Goal: Information Seeking & Learning: Learn about a topic

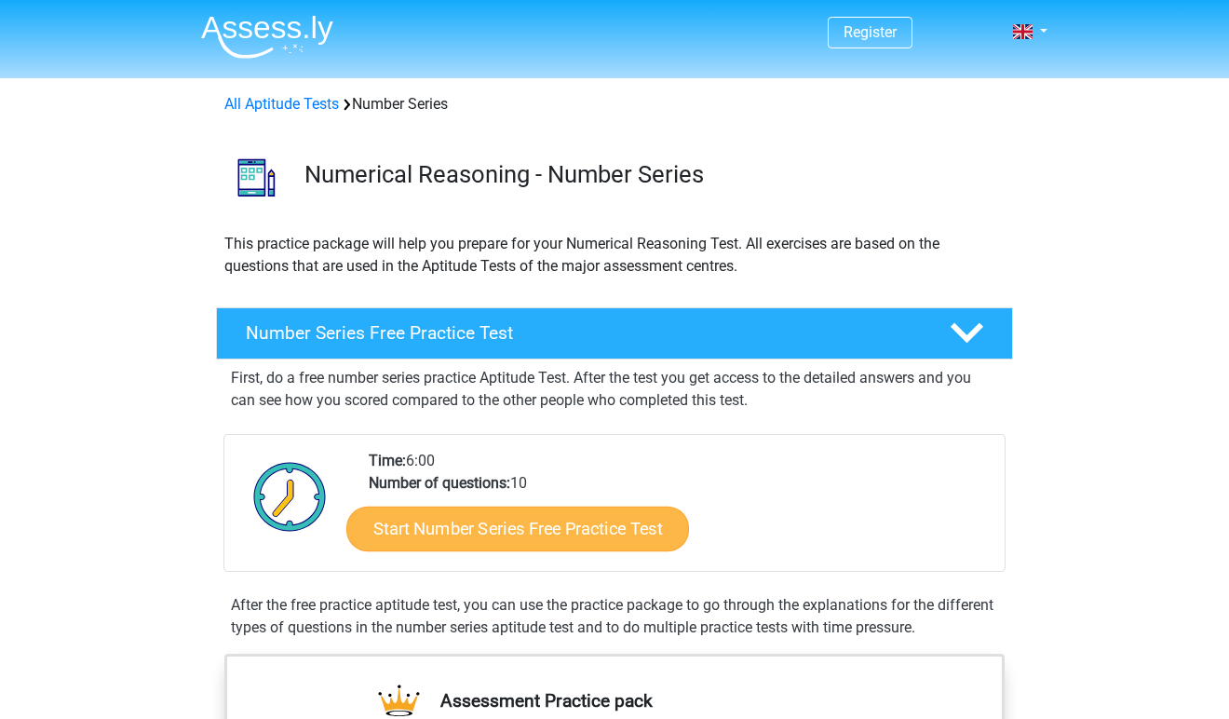
click at [550, 536] on link "Start Number Series Free Practice Test" at bounding box center [517, 527] width 343 height 45
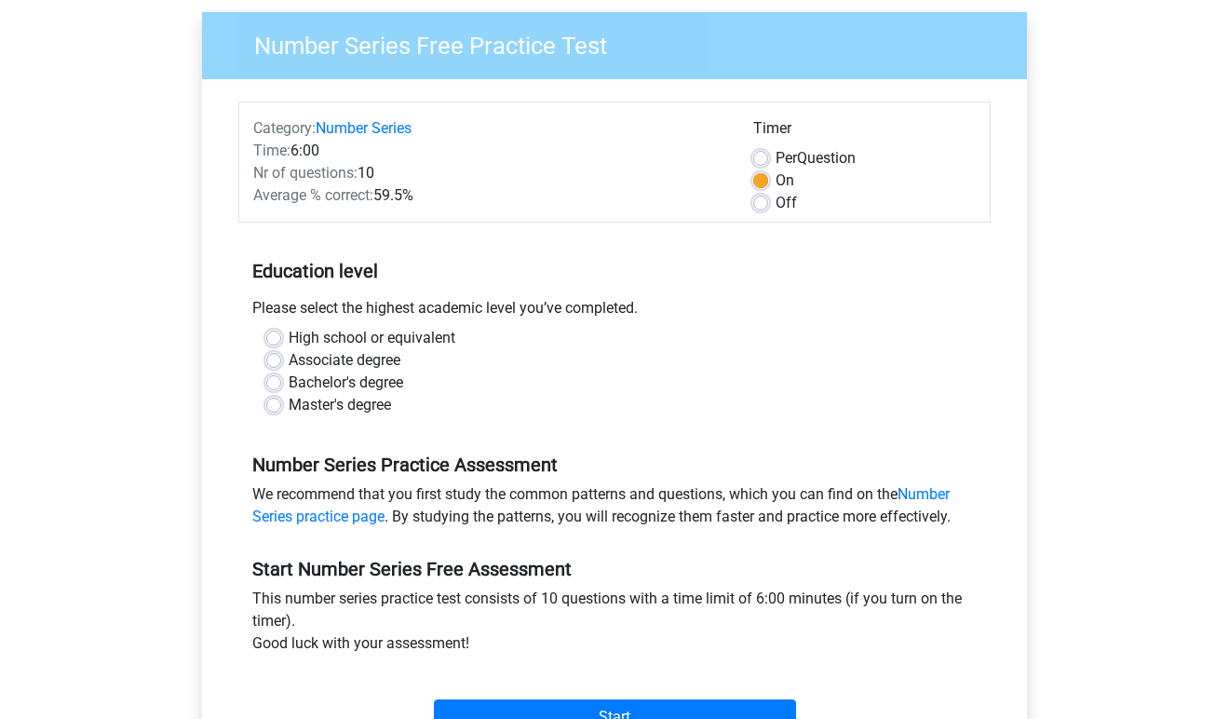
scroll to position [141, 0]
click at [323, 377] on label "Bachelor's degree" at bounding box center [346, 381] width 114 height 22
click at [281, 377] on input "Bachelor's degree" at bounding box center [273, 379] width 15 height 19
radio input "true"
click at [317, 356] on label "Associate degree" at bounding box center [345, 359] width 112 height 22
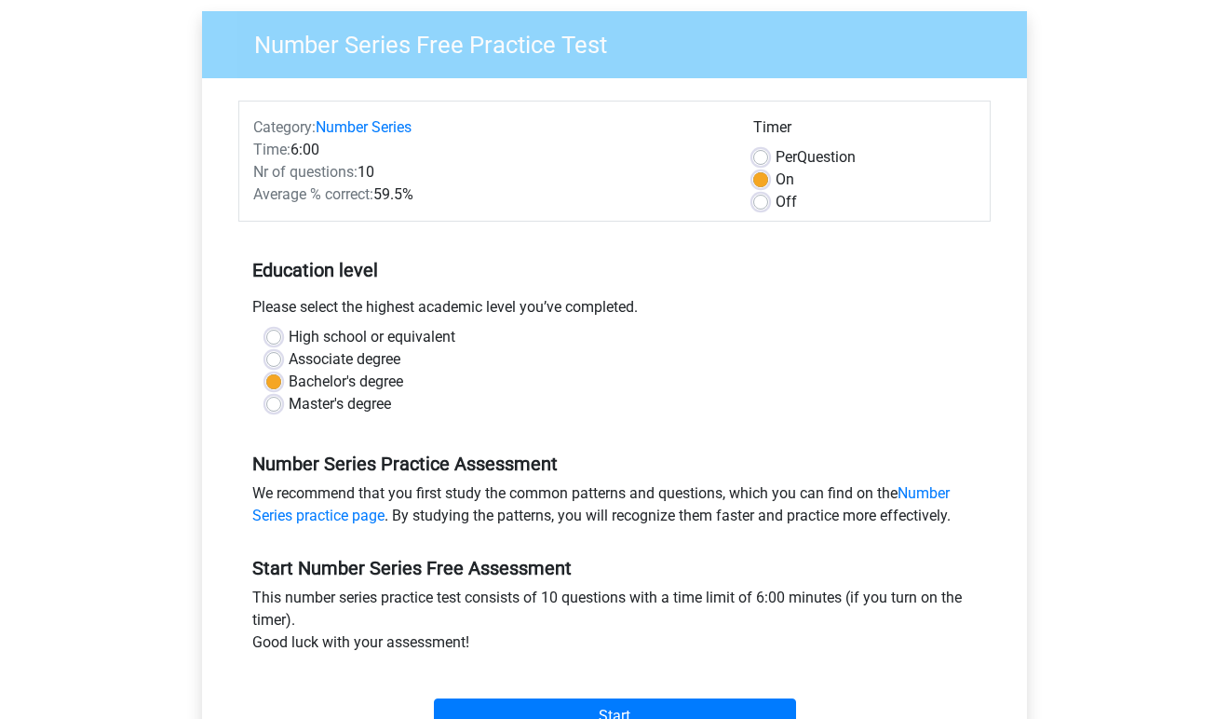
click at [281, 356] on input "Associate degree" at bounding box center [273, 357] width 15 height 19
radio input "true"
click at [381, 333] on label "High school or equivalent" at bounding box center [372, 337] width 167 height 22
click at [281, 333] on input "High school or equivalent" at bounding box center [273, 335] width 15 height 19
radio input "true"
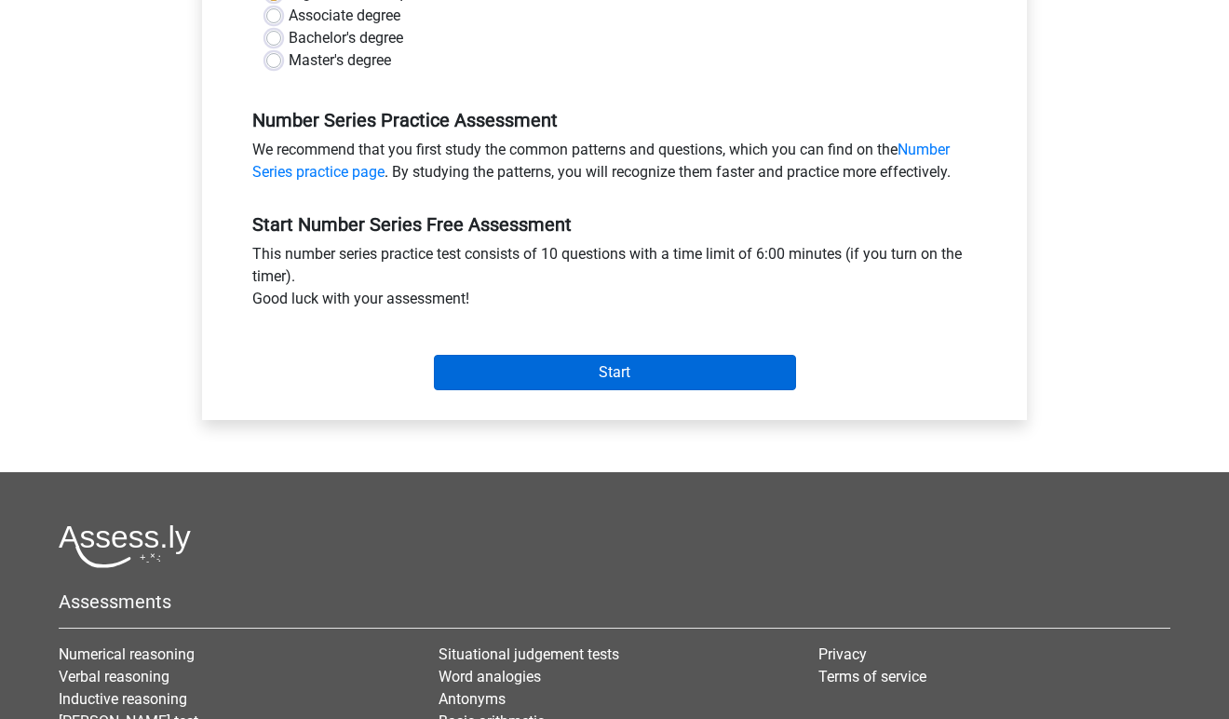
scroll to position [486, 0]
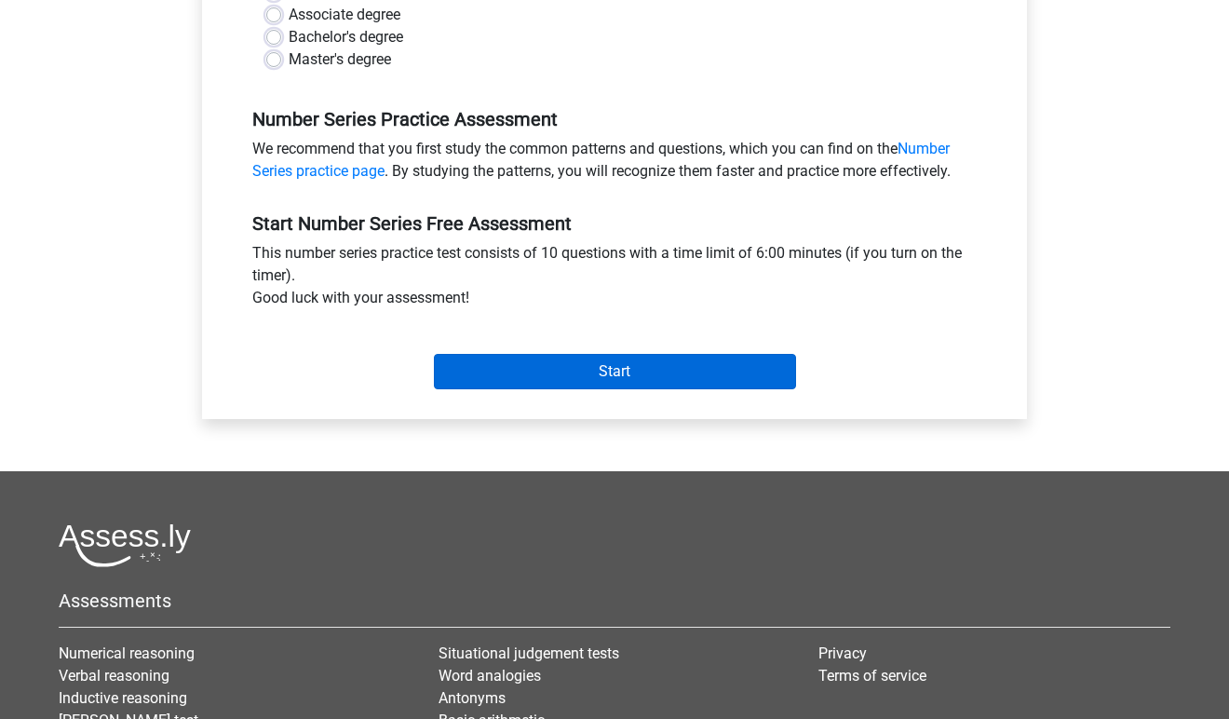
click at [632, 366] on input "Start" at bounding box center [615, 371] width 362 height 35
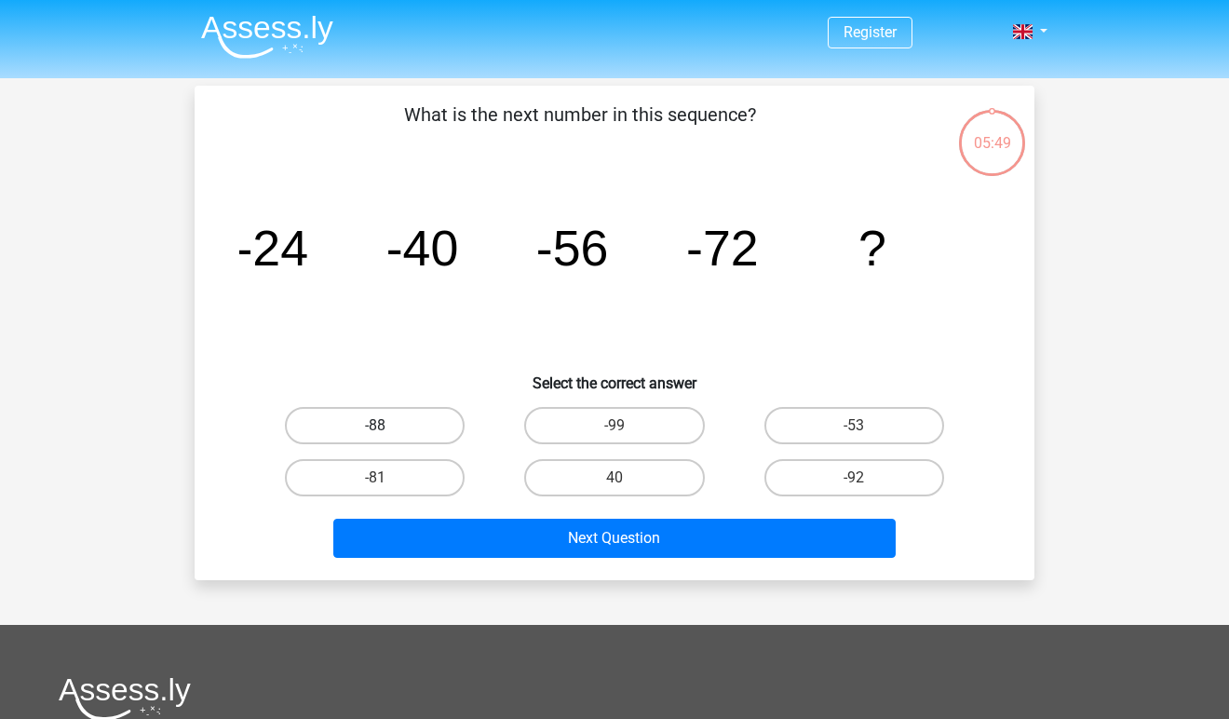
click at [396, 429] on label "-88" at bounding box center [375, 425] width 180 height 37
click at [387, 429] on input "-88" at bounding box center [381, 431] width 12 height 12
radio input "true"
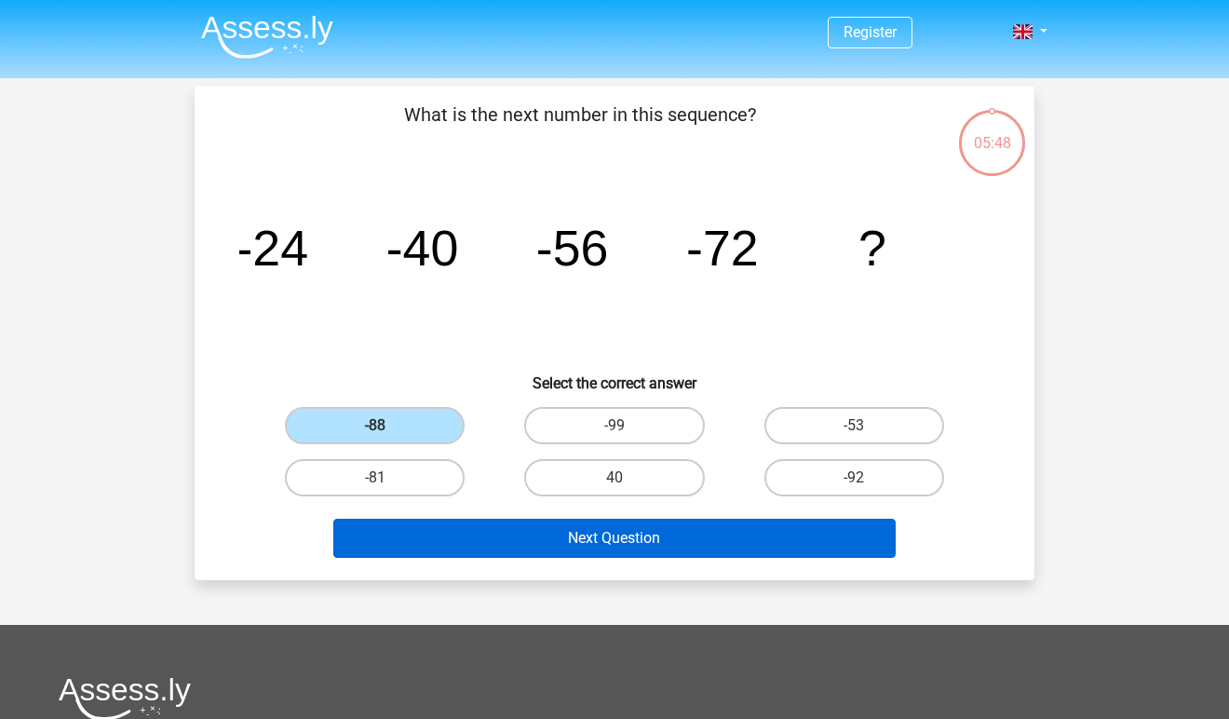
click at [601, 536] on button "Next Question" at bounding box center [614, 537] width 563 height 39
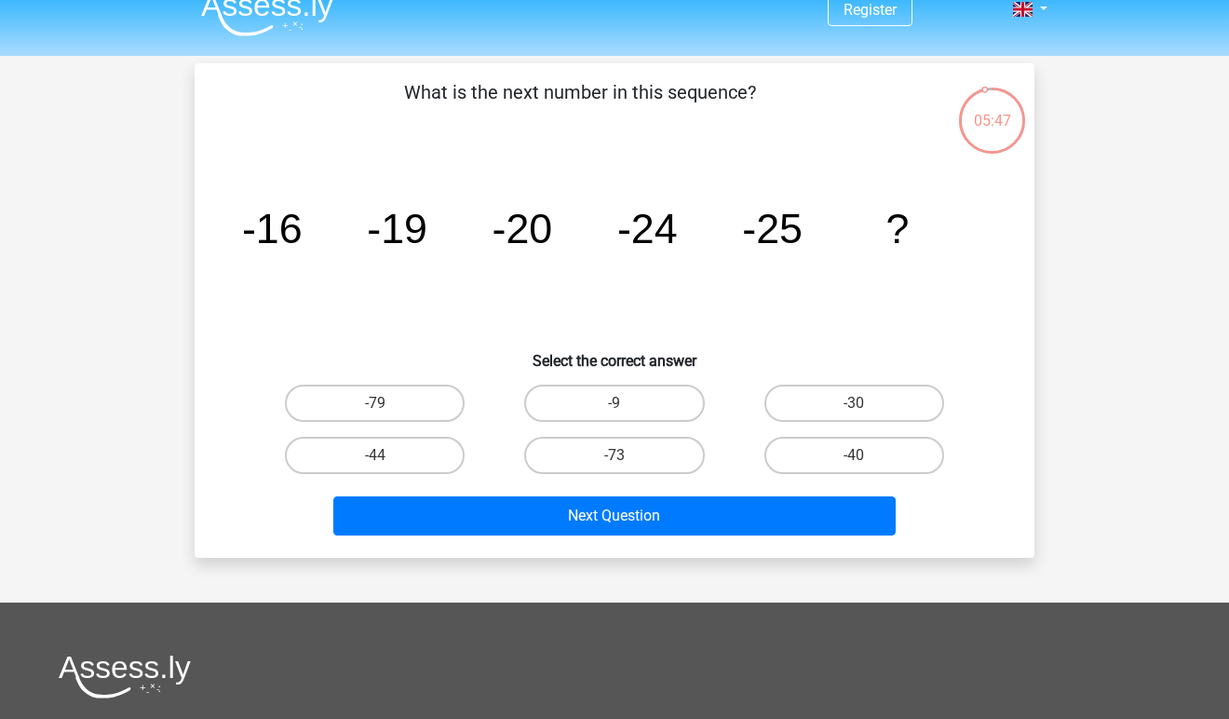
scroll to position [18, 0]
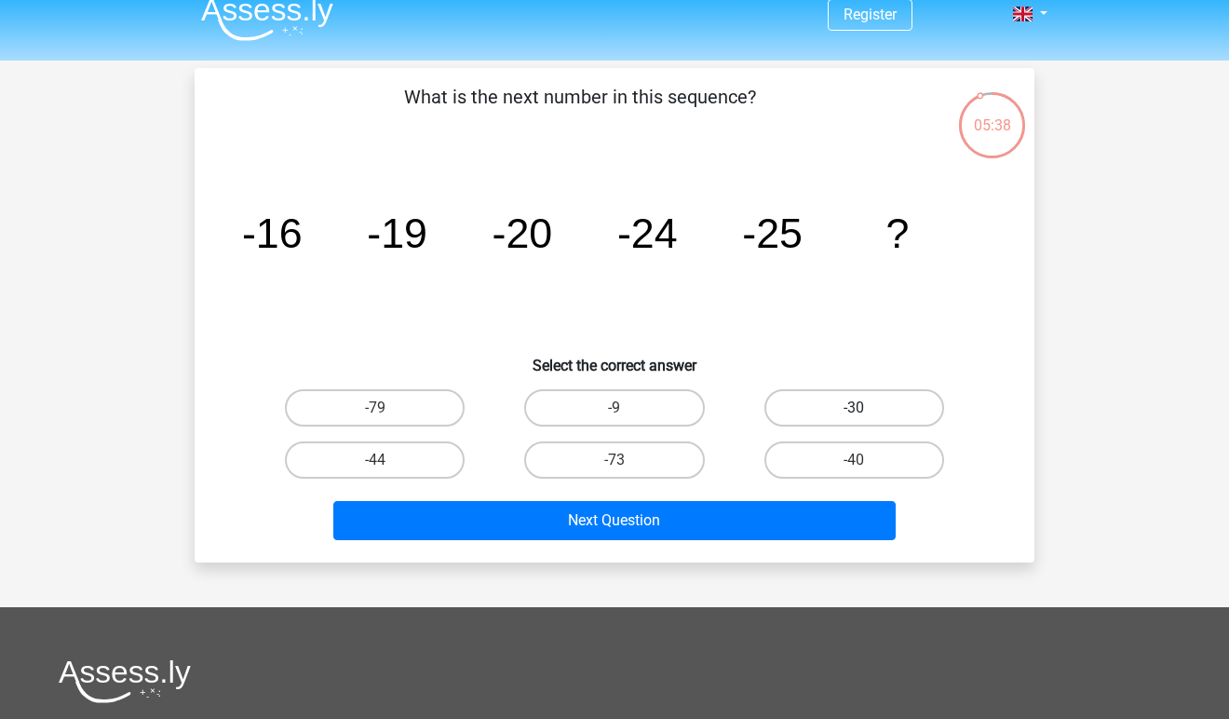
click at [814, 399] on label "-30" at bounding box center [854, 407] width 180 height 37
click at [854, 408] on input "-30" at bounding box center [860, 414] width 12 height 12
radio input "true"
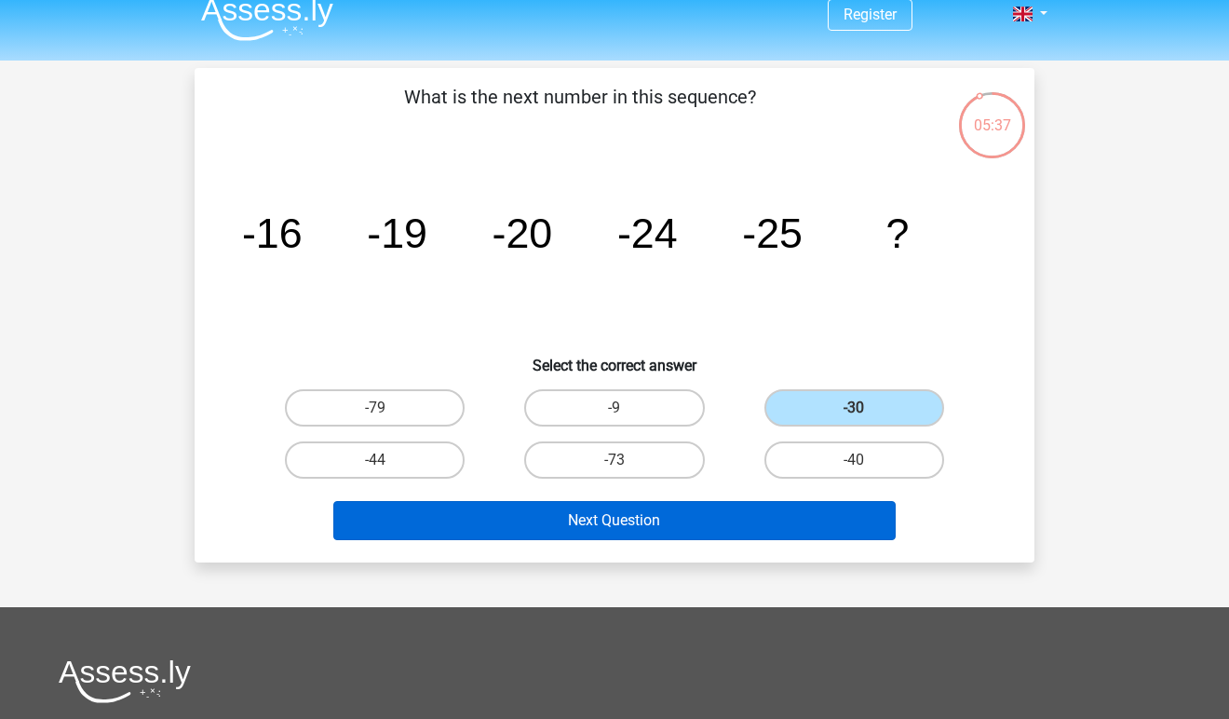
click at [637, 522] on button "Next Question" at bounding box center [614, 520] width 563 height 39
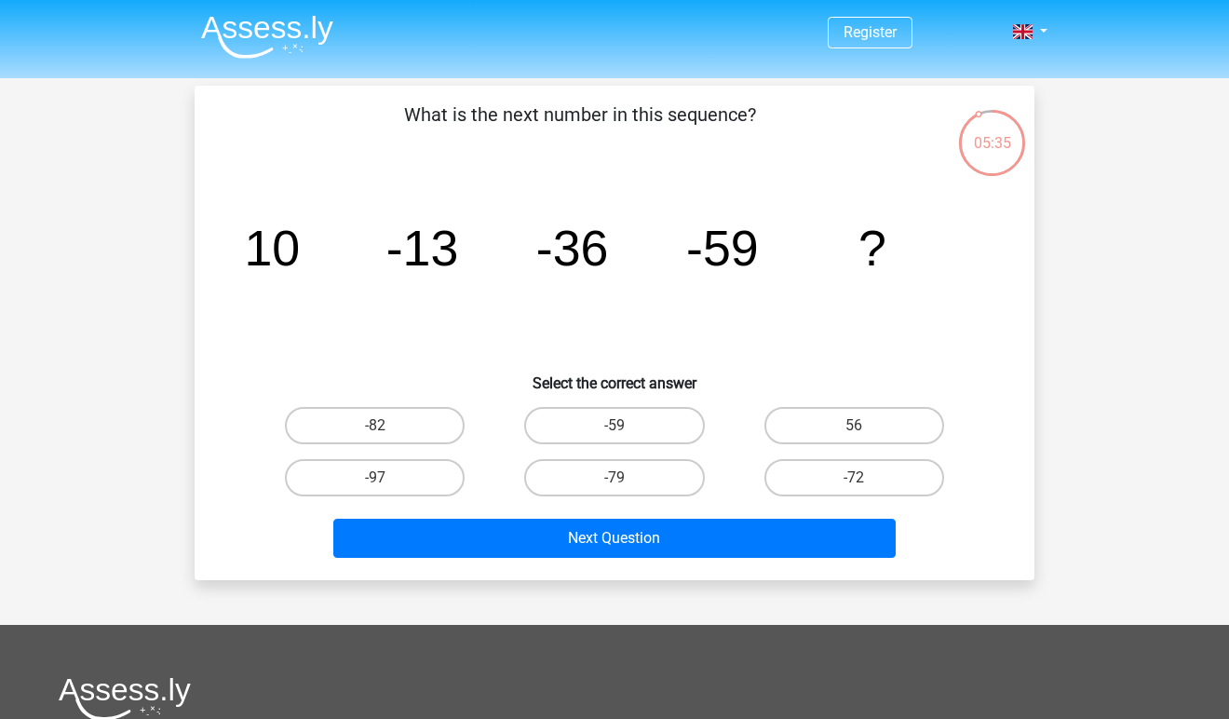
scroll to position [1, 0]
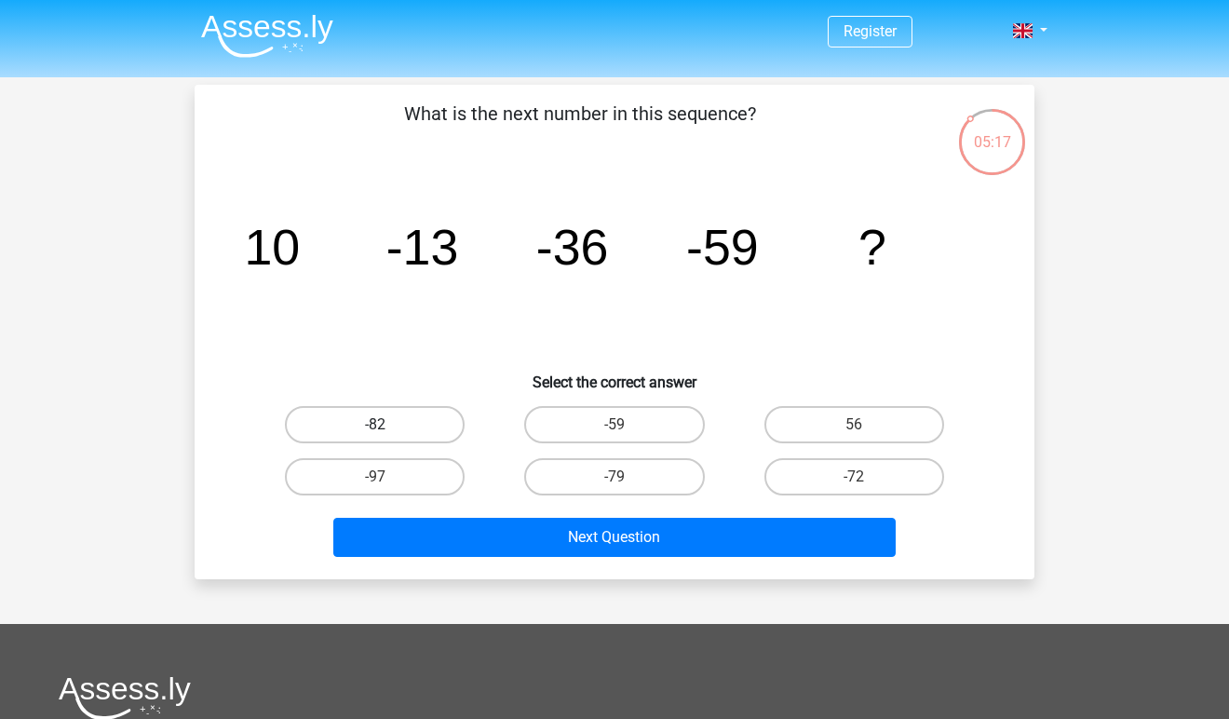
click at [406, 431] on label "-82" at bounding box center [375, 424] width 180 height 37
click at [387, 431] on input "-82" at bounding box center [381, 430] width 12 height 12
radio input "true"
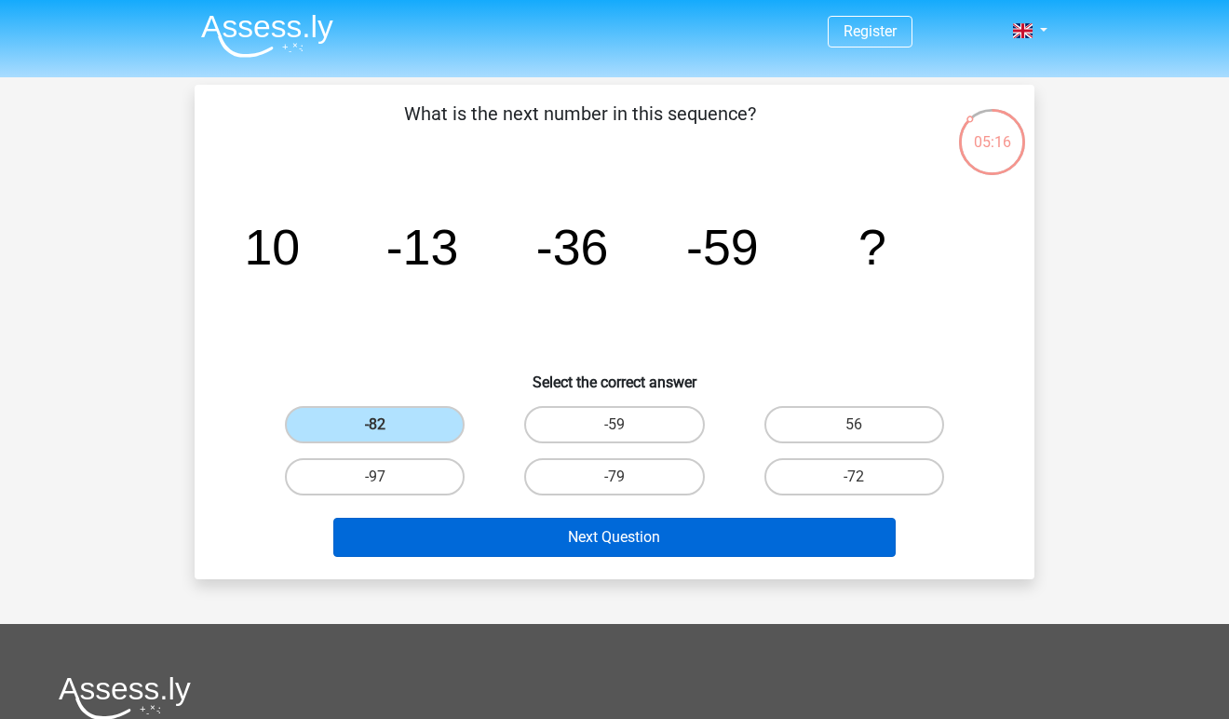
click at [594, 550] on button "Next Question" at bounding box center [614, 537] width 563 height 39
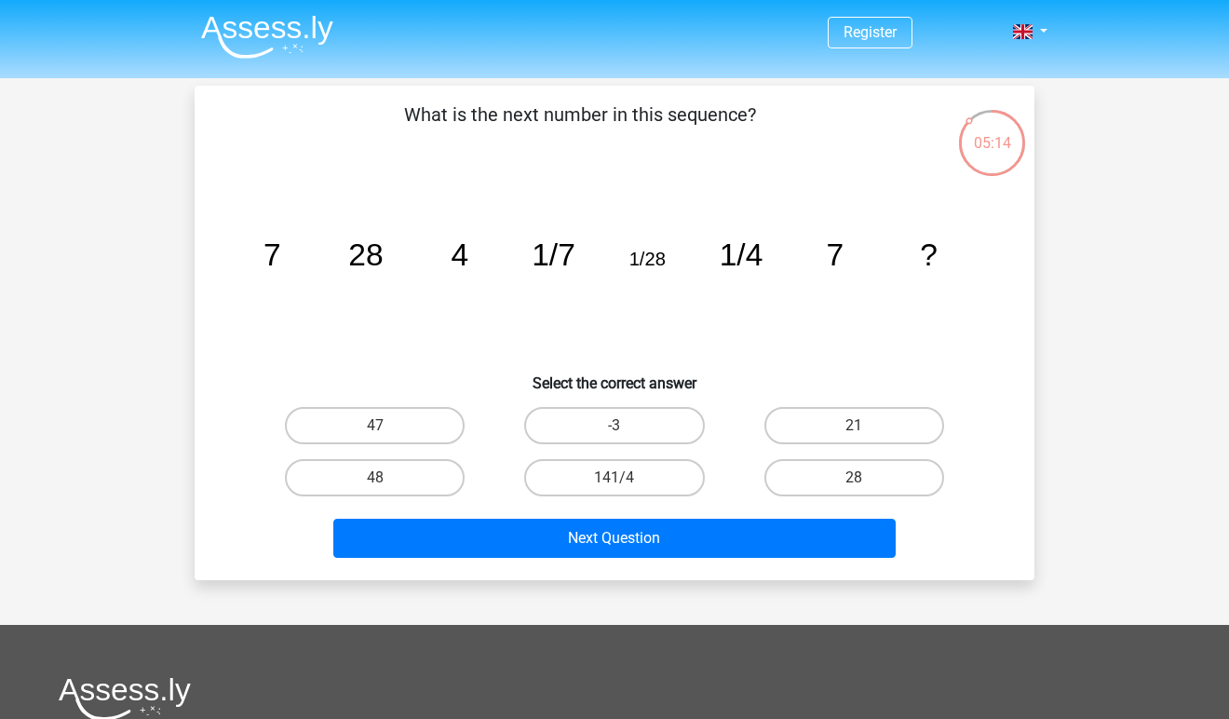
scroll to position [0, 0]
click at [811, 467] on label "28" at bounding box center [854, 477] width 180 height 37
click at [854, 477] on input "28" at bounding box center [860, 483] width 12 height 12
radio input "true"
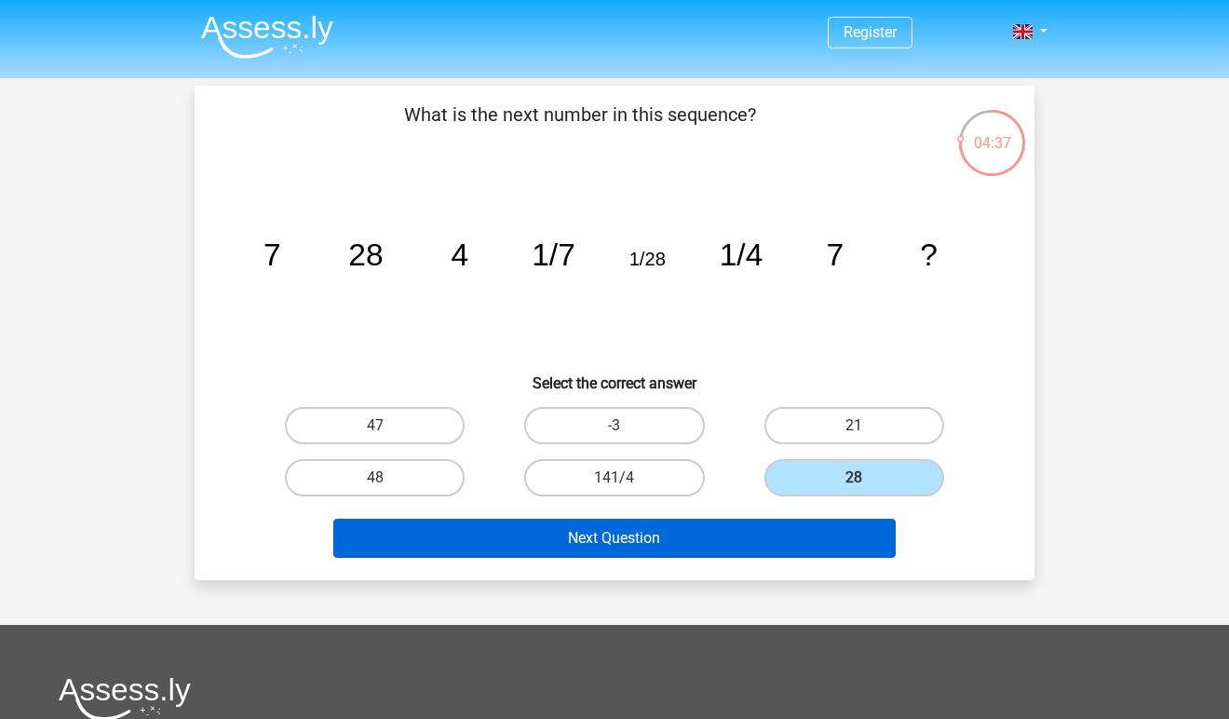
click at [688, 539] on button "Next Question" at bounding box center [614, 537] width 563 height 39
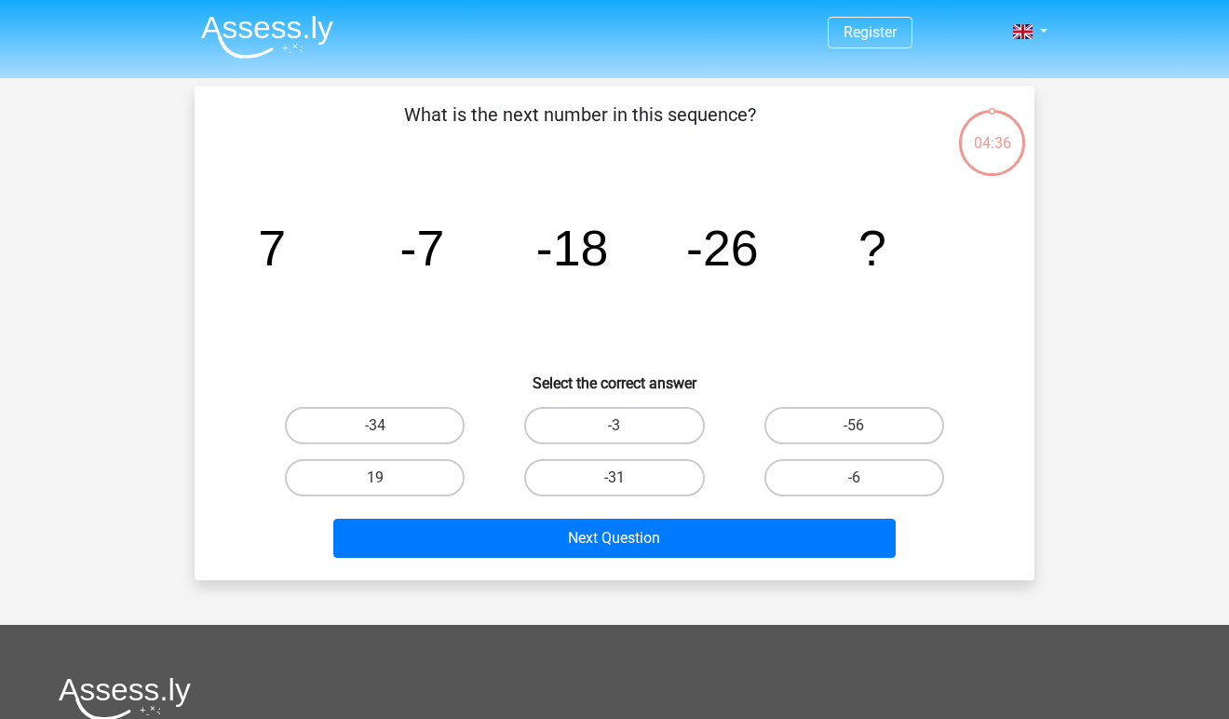
scroll to position [1, 0]
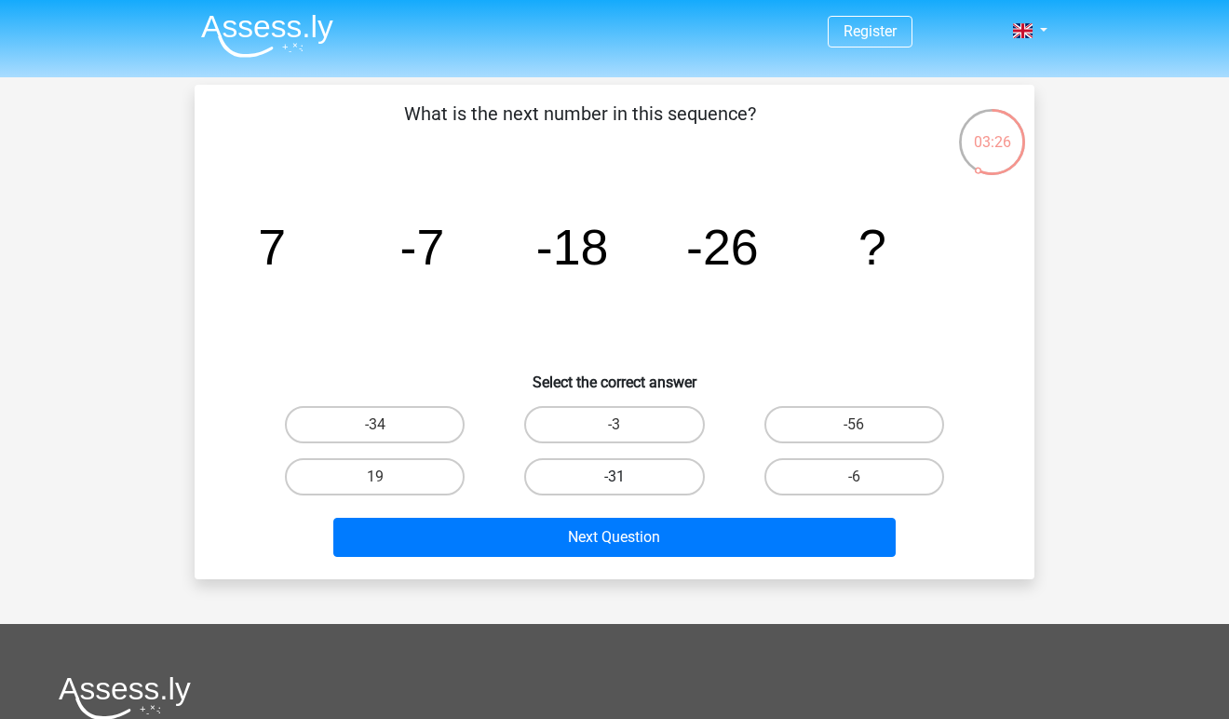
click at [638, 471] on label "-31" at bounding box center [614, 476] width 180 height 37
click at [626, 477] on input "-31" at bounding box center [620, 483] width 12 height 12
radio input "true"
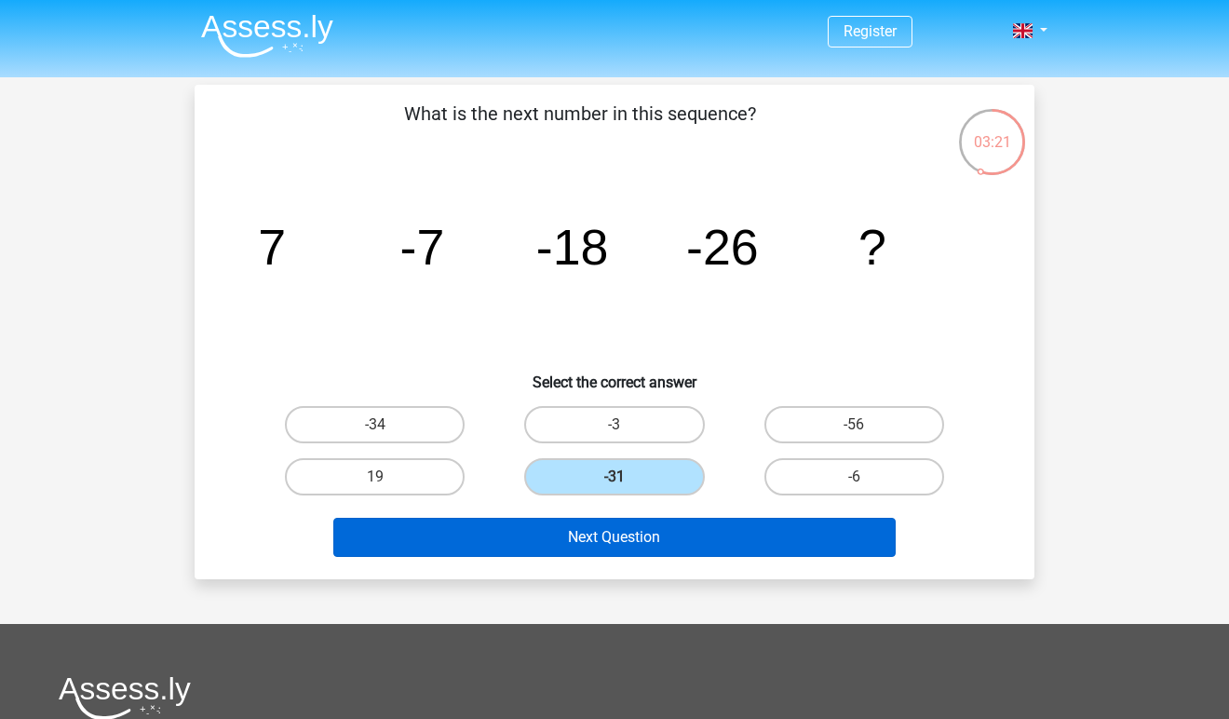
click at [663, 549] on button "Next Question" at bounding box center [614, 537] width 563 height 39
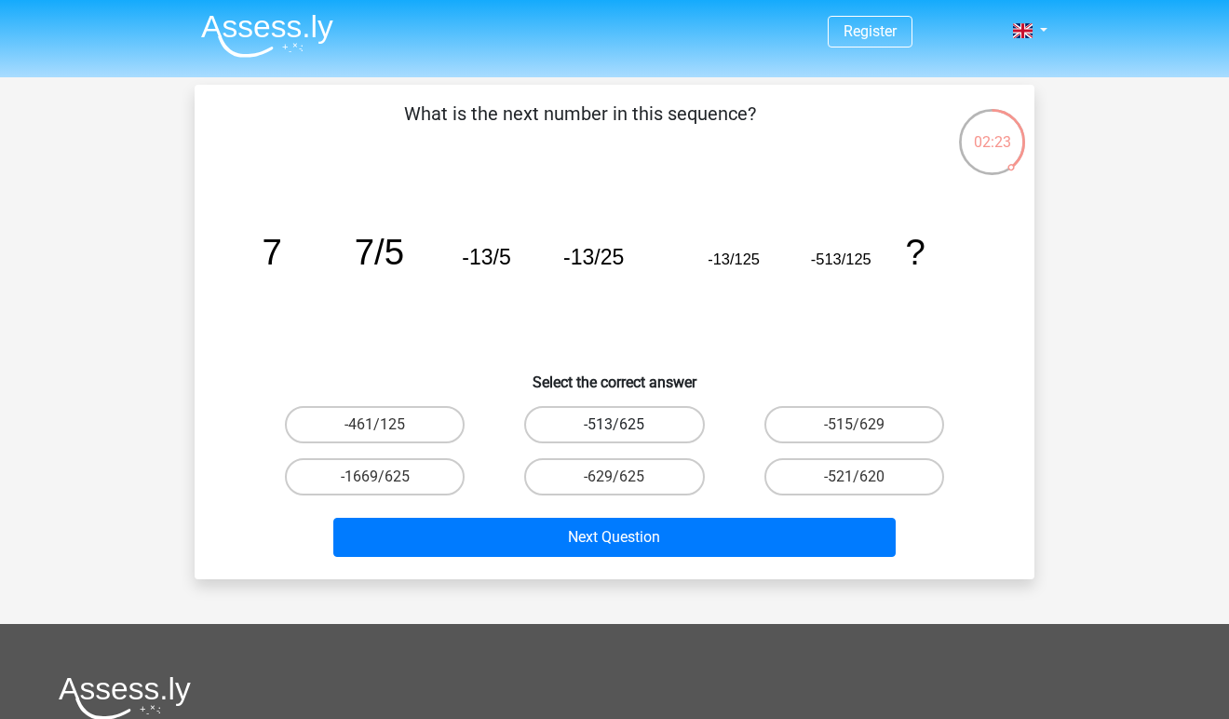
click at [654, 425] on label "-513/625" at bounding box center [614, 424] width 180 height 37
click at [626, 425] on input "-513/625" at bounding box center [620, 430] width 12 height 12
radio input "true"
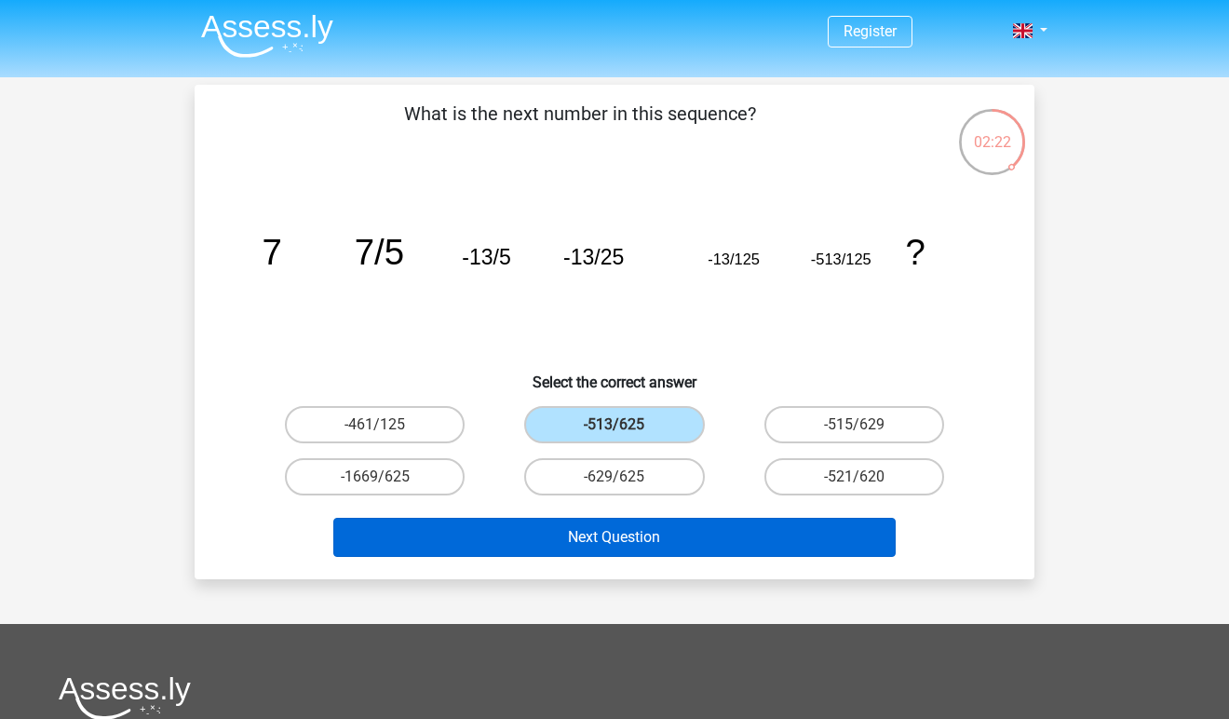
click at [639, 542] on button "Next Question" at bounding box center [614, 537] width 563 height 39
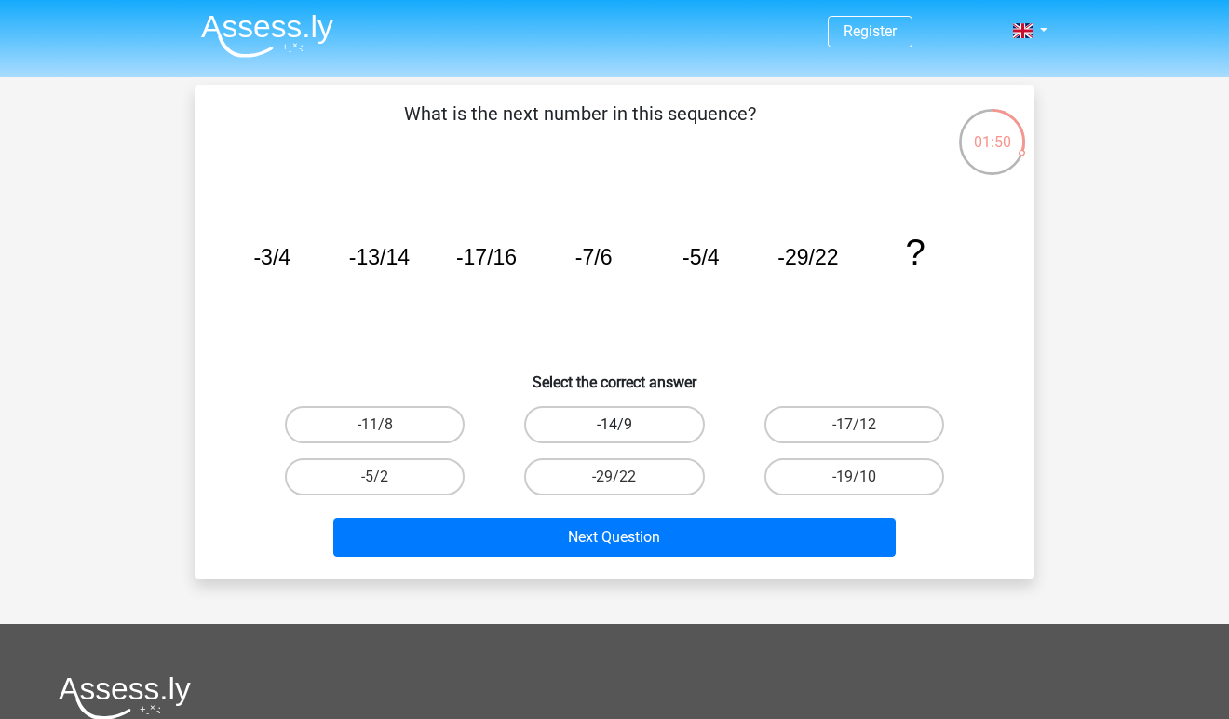
click at [672, 431] on label "-14/9" at bounding box center [614, 424] width 180 height 37
click at [626, 431] on input "-14/9" at bounding box center [620, 430] width 12 height 12
radio input "true"
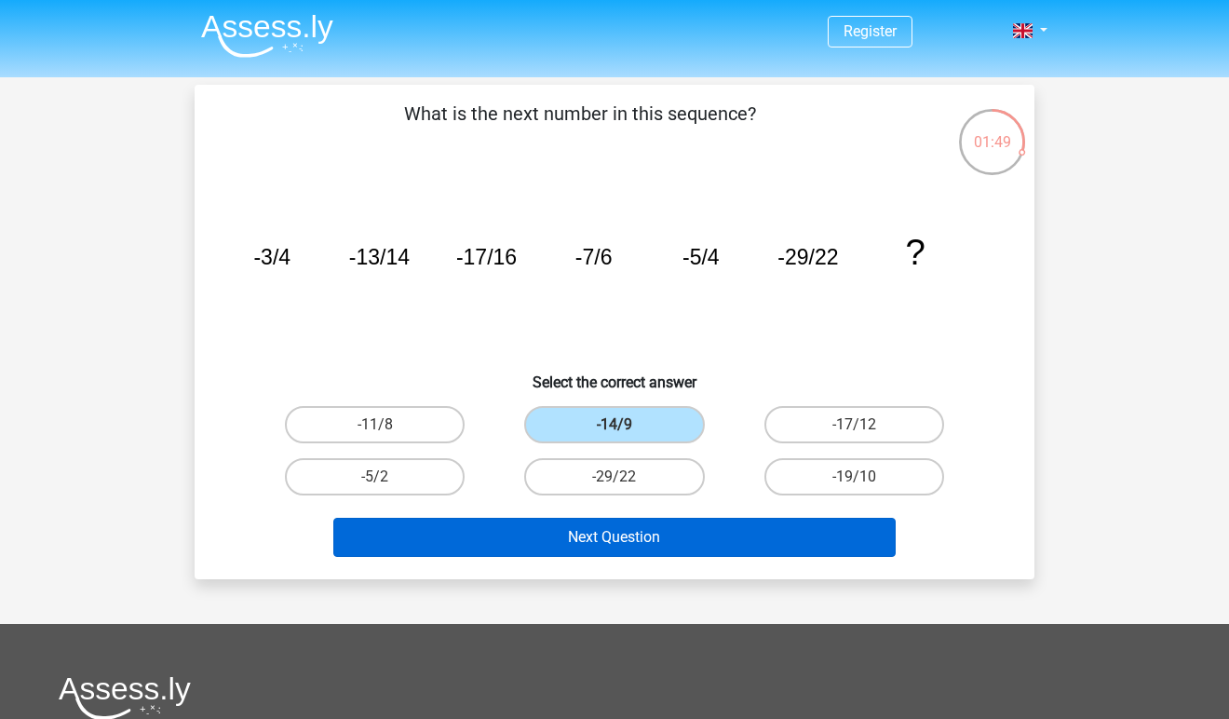
click at [633, 529] on button "Next Question" at bounding box center [614, 537] width 563 height 39
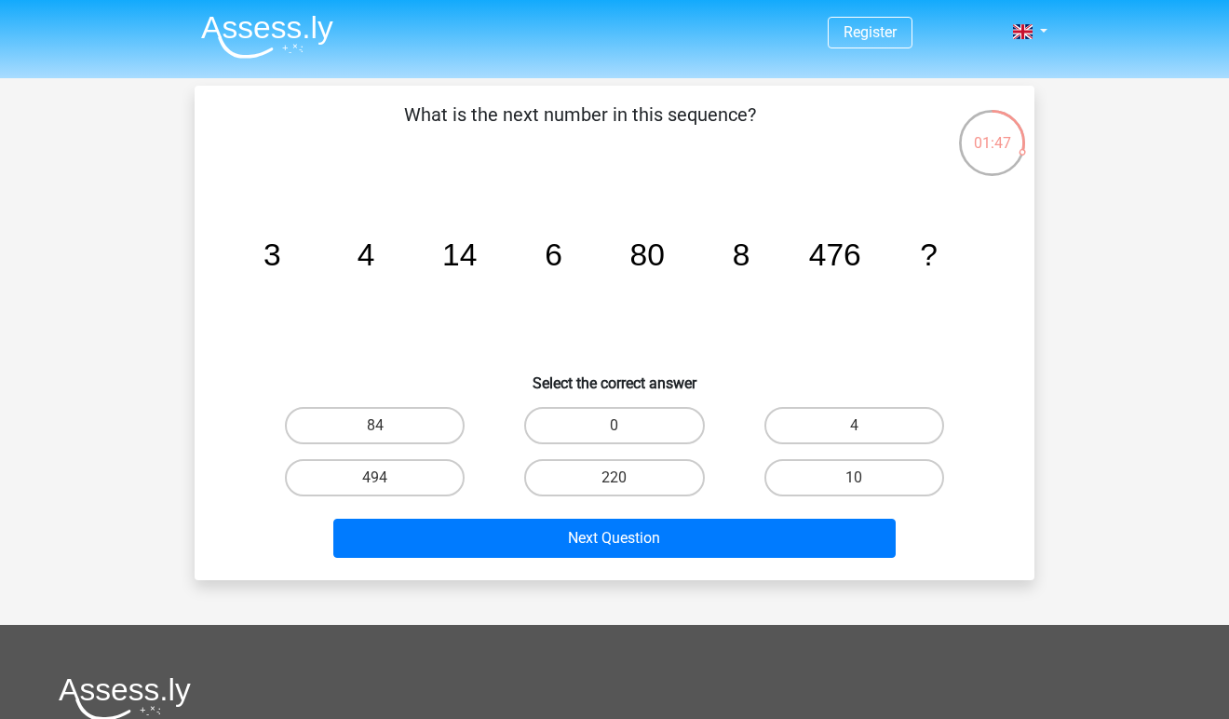
scroll to position [0, 0]
click at [565, 484] on label "220" at bounding box center [614, 477] width 180 height 37
click at [614, 484] on input "220" at bounding box center [620, 483] width 12 height 12
radio input "true"
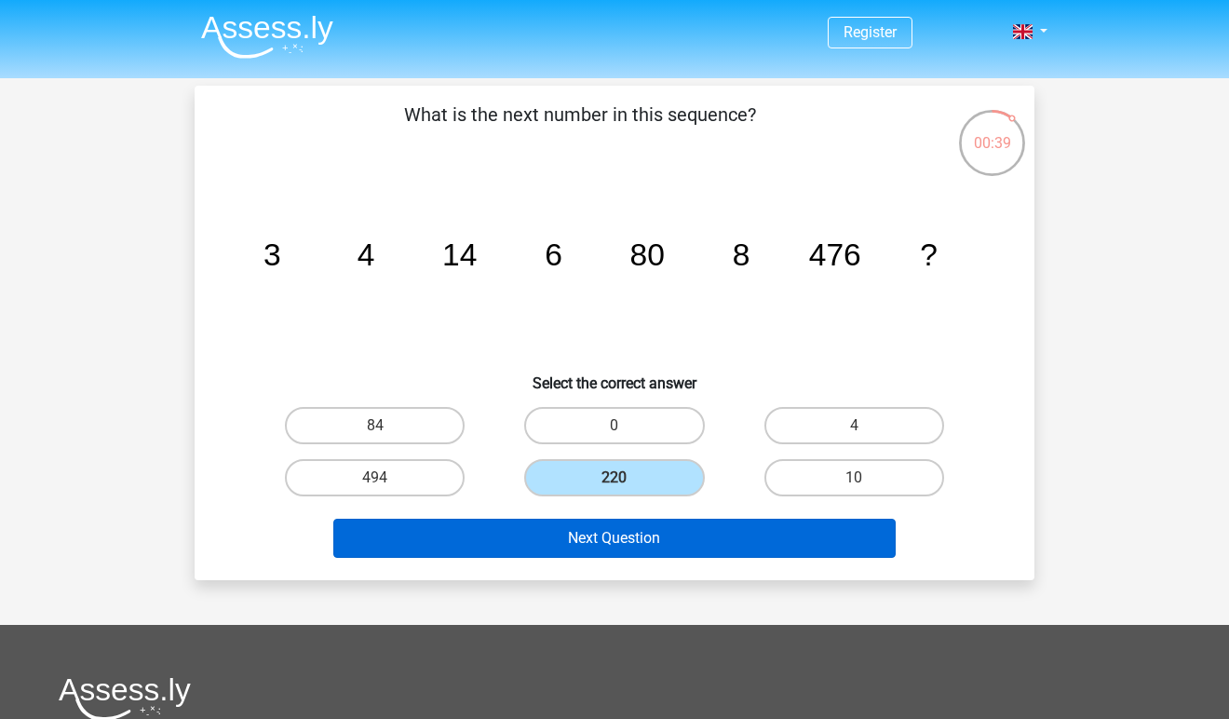
click at [569, 532] on button "Next Question" at bounding box center [614, 537] width 563 height 39
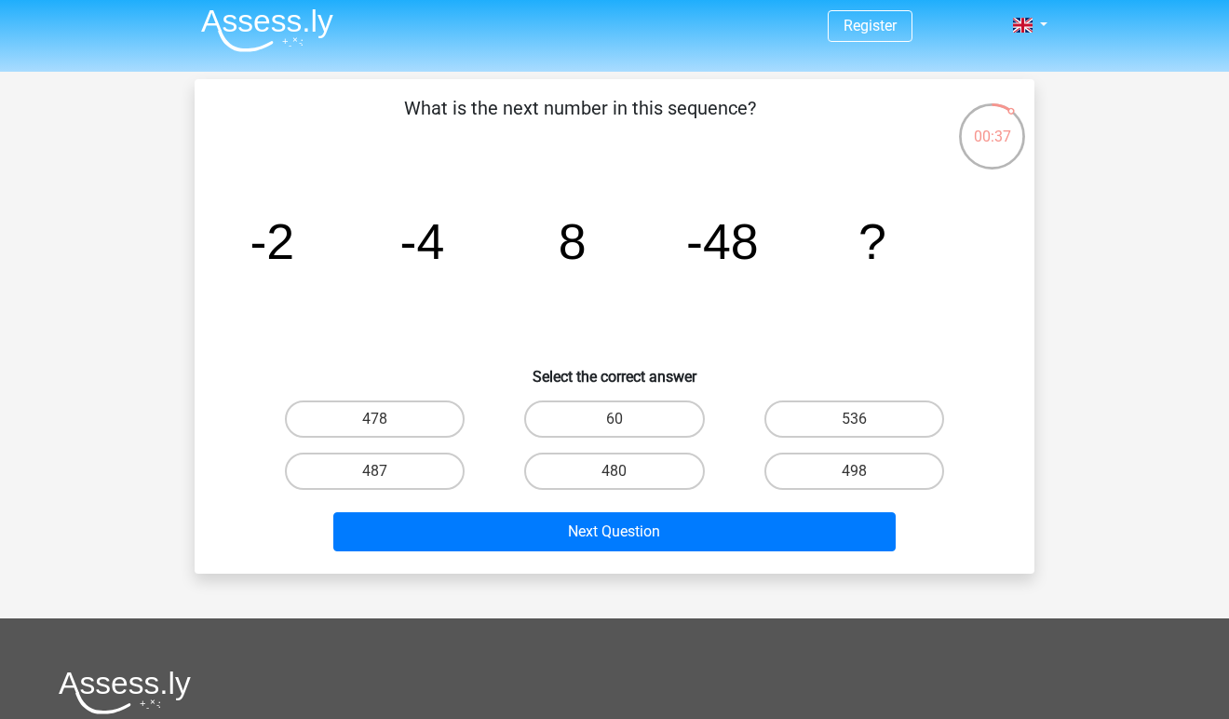
scroll to position [2, 0]
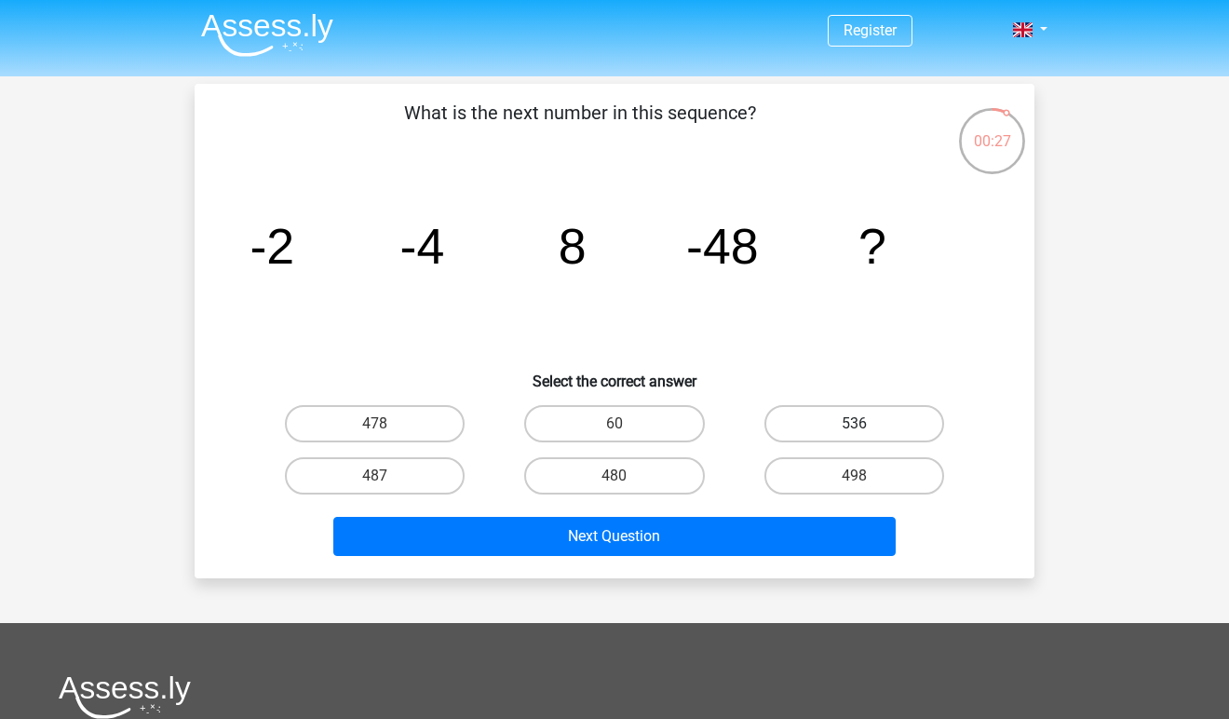
click at [859, 413] on label "536" at bounding box center [854, 423] width 180 height 37
click at [859, 423] on input "536" at bounding box center [860, 429] width 12 height 12
radio input "true"
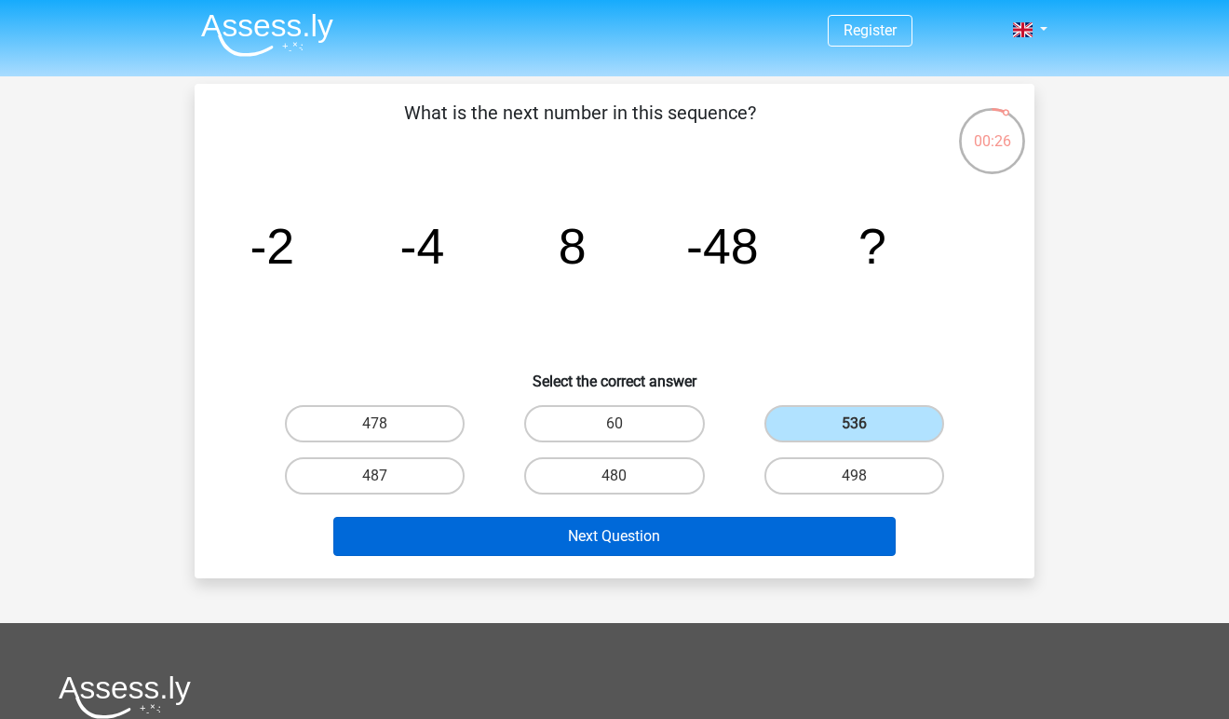
click at [725, 541] on button "Next Question" at bounding box center [614, 536] width 563 height 39
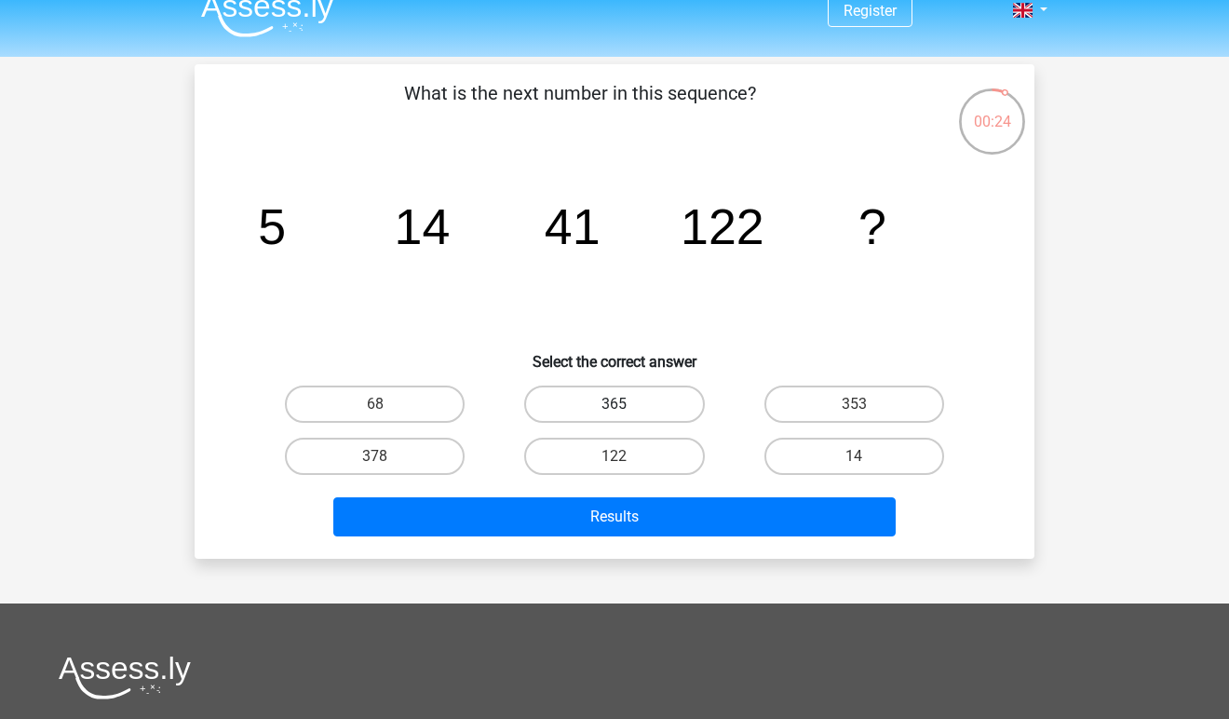
scroll to position [11, 0]
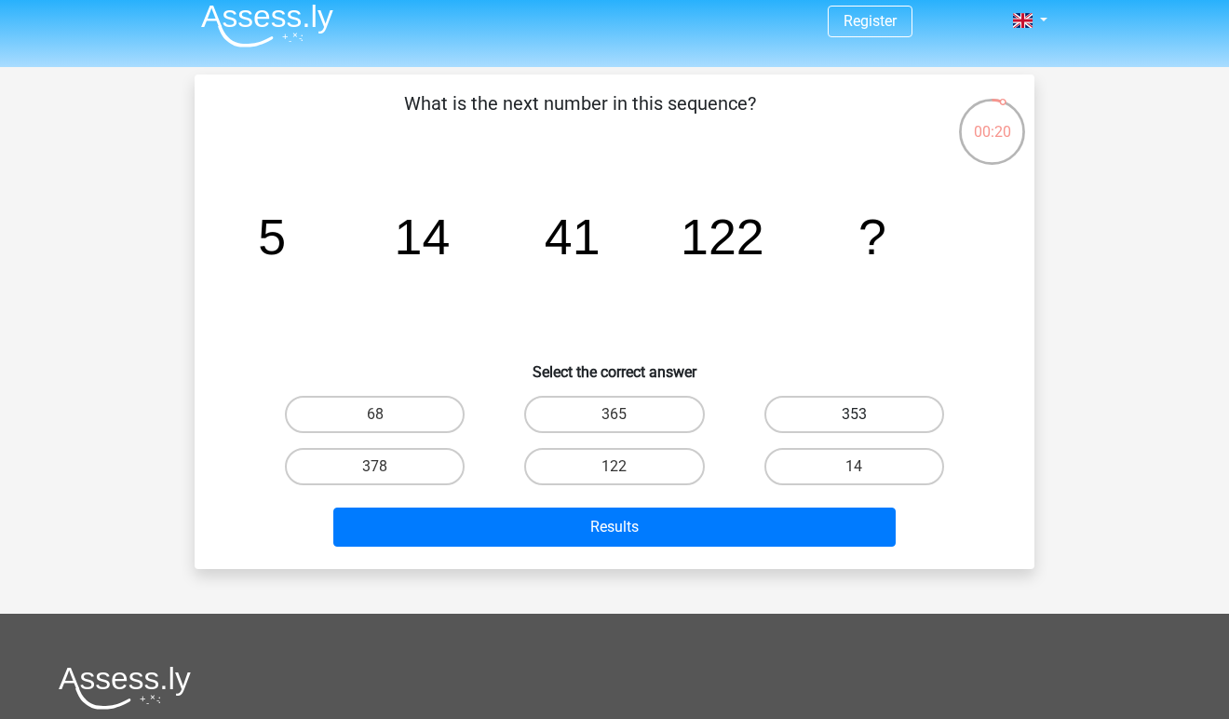
click at [780, 413] on label "353" at bounding box center [854, 414] width 180 height 37
click at [854, 414] on input "353" at bounding box center [860, 420] width 12 height 12
radio input "true"
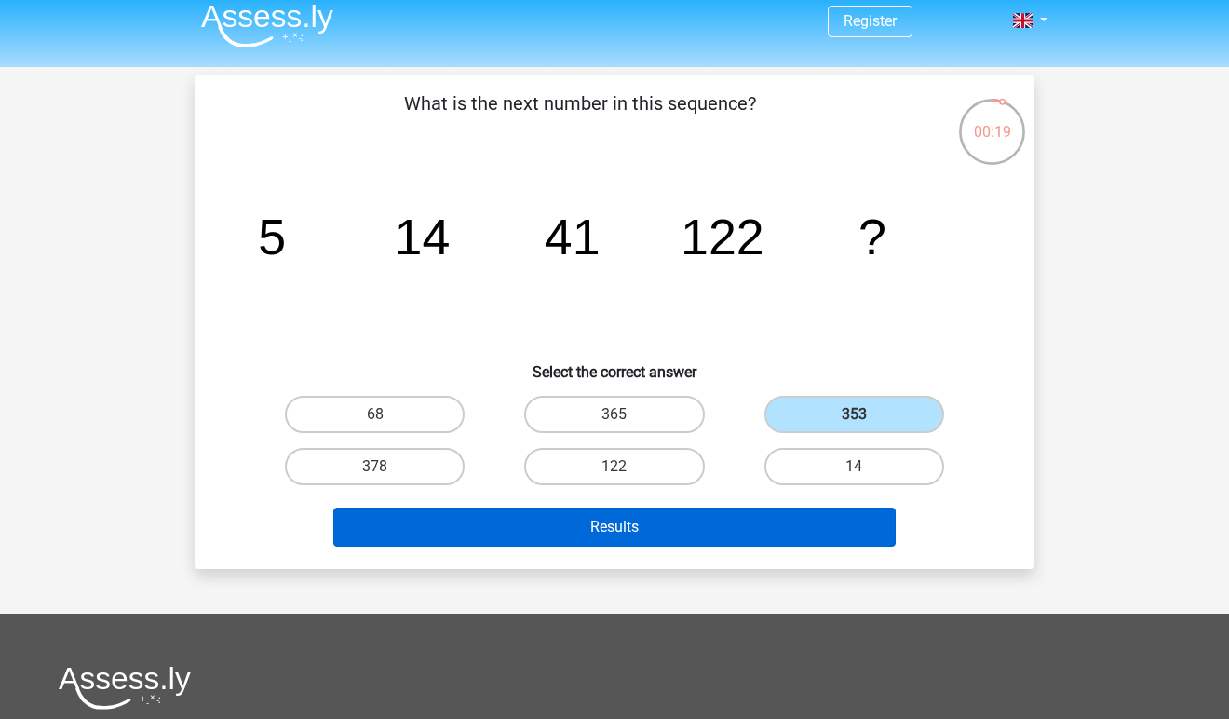
click at [662, 518] on button "Results" at bounding box center [614, 526] width 563 height 39
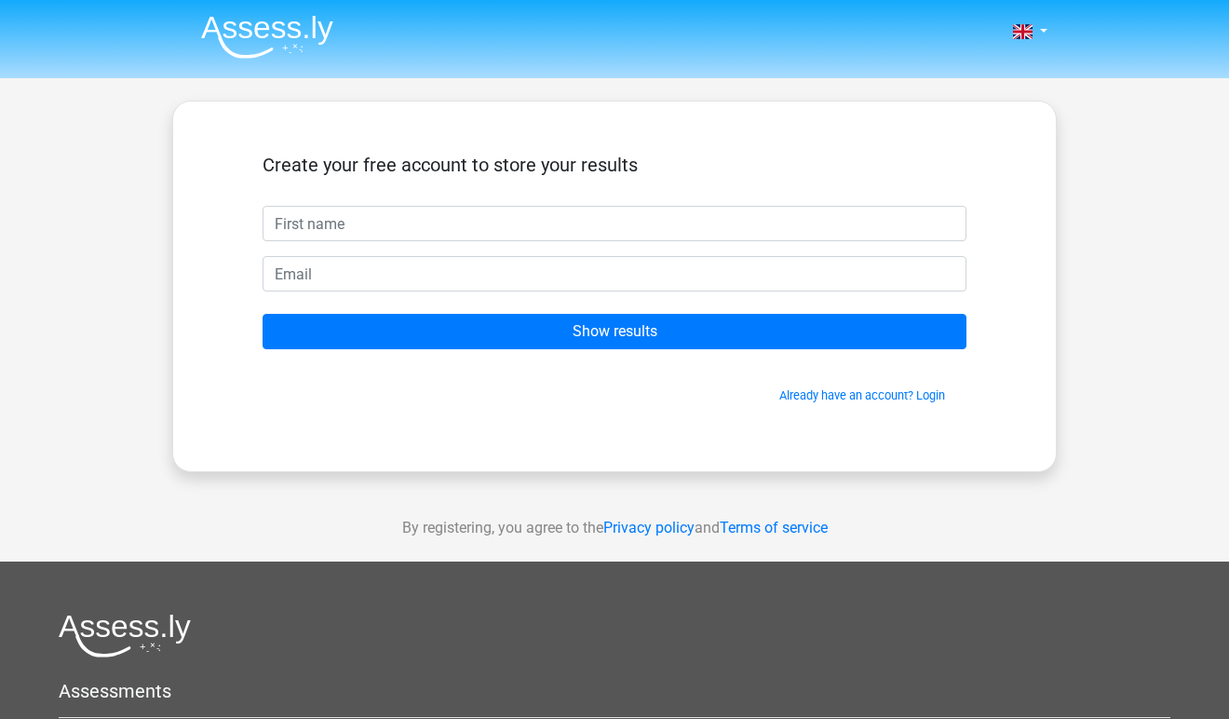
click at [932, 226] on input "text" at bounding box center [614, 223] width 704 height 35
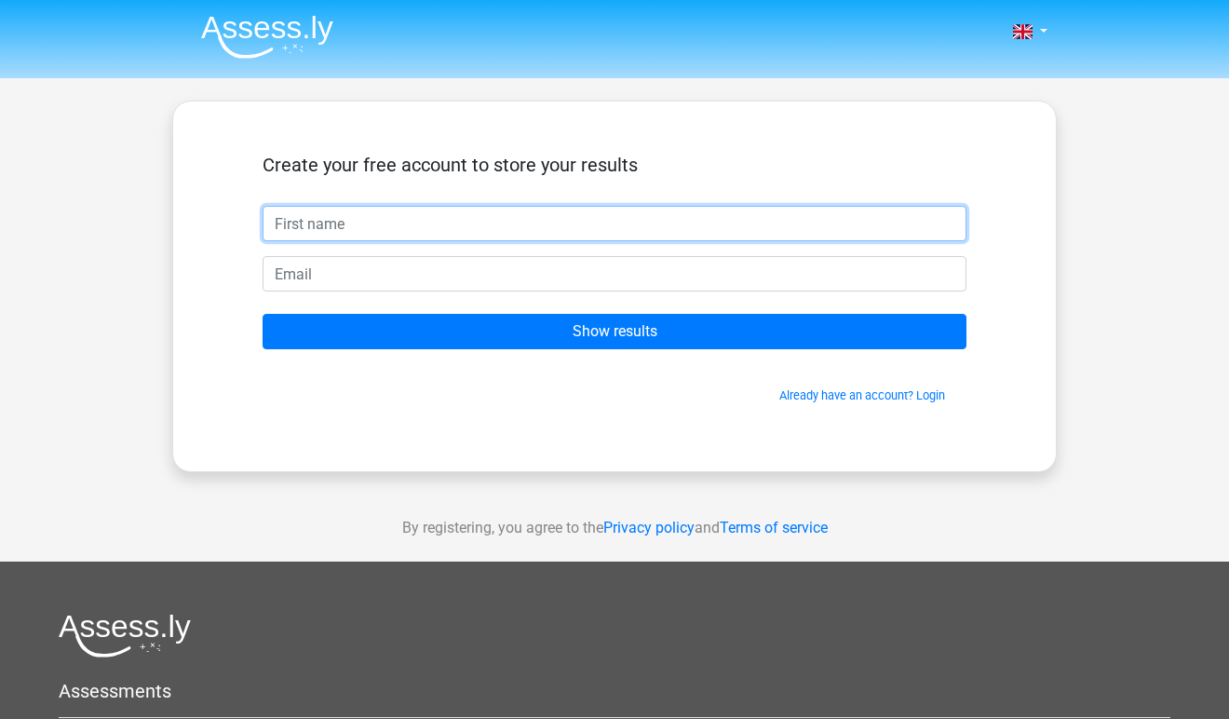
type input "[PERSON_NAME]"
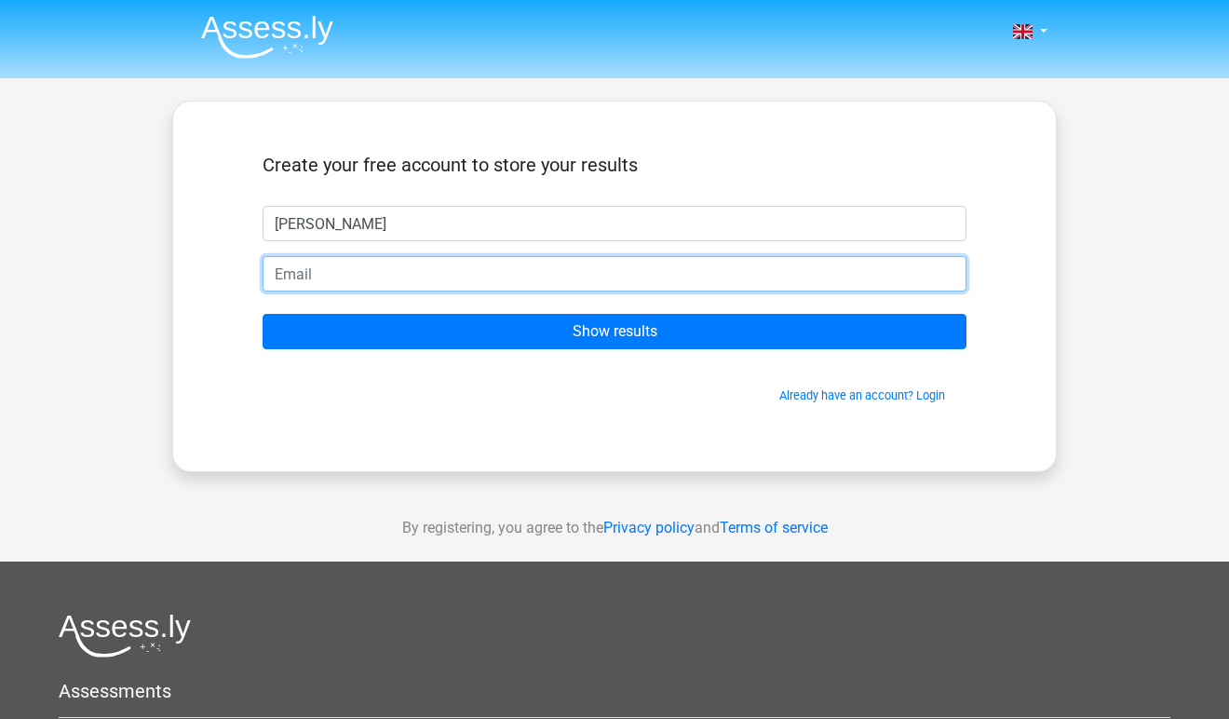
type input "[EMAIL_ADDRESS][DOMAIN_NAME]"
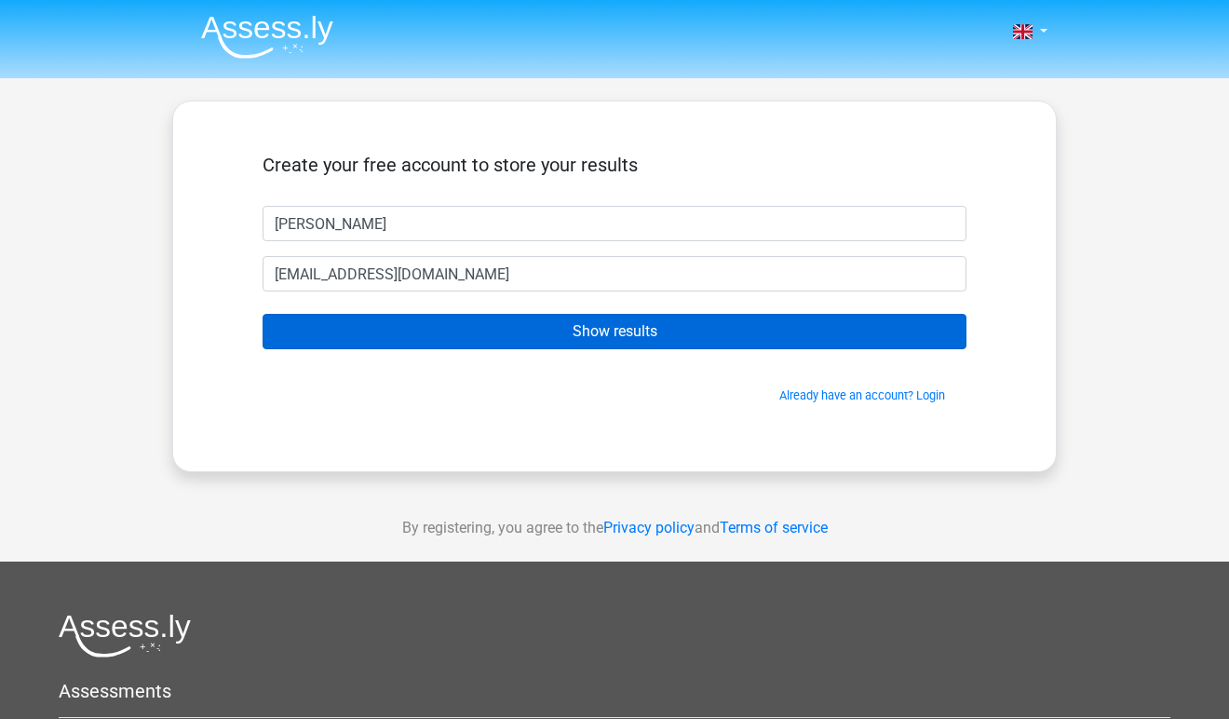
click at [586, 319] on input "Show results" at bounding box center [614, 331] width 704 height 35
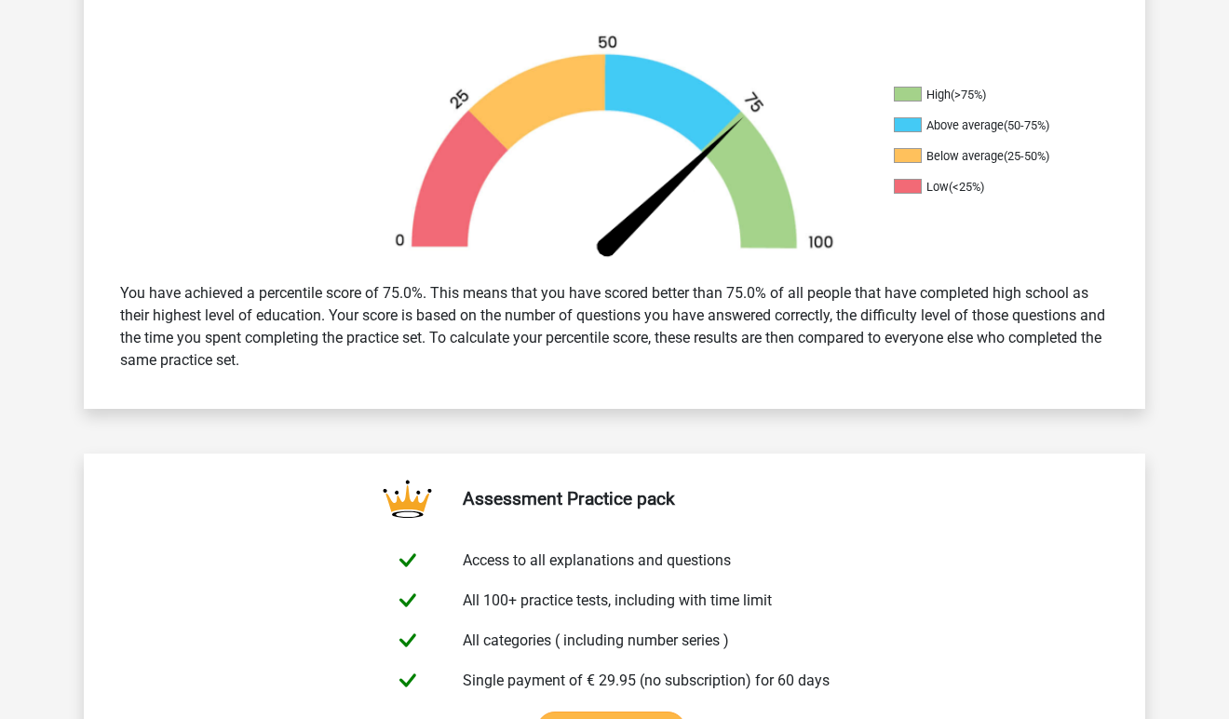
scroll to position [563, 0]
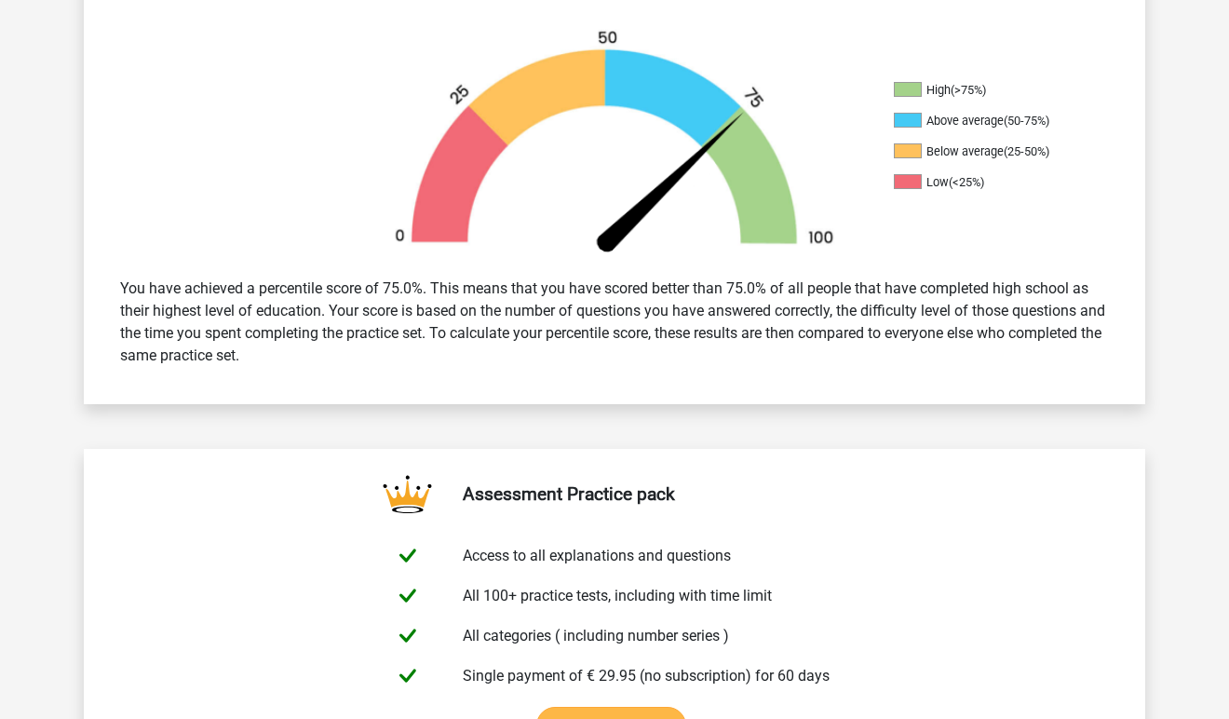
click at [686, 706] on link "Get started now" at bounding box center [611, 725] width 150 height 39
